Goal: Share content: Share content

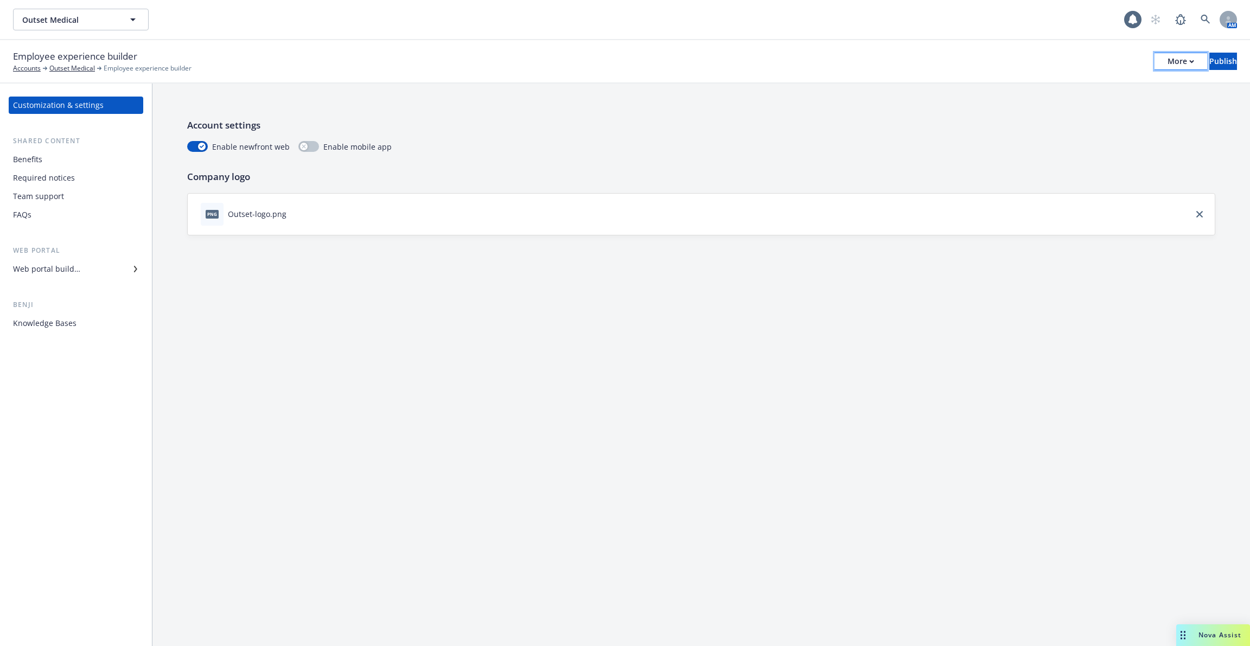
click at [1168, 60] on div "More" at bounding box center [1181, 61] width 27 height 16
click at [1122, 97] on link "Copy portal link" at bounding box center [1091, 108] width 161 height 22
